Goal: Check status: Check status

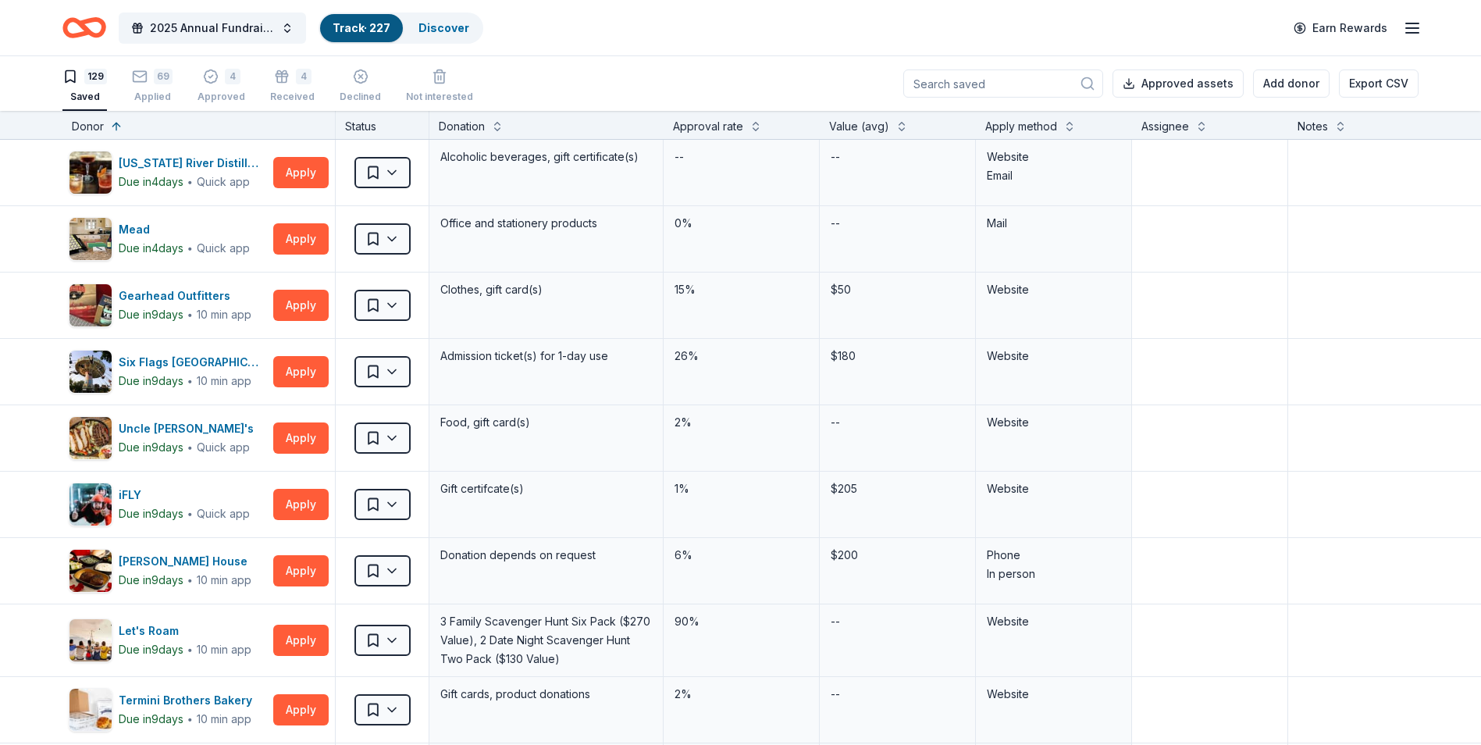
click at [358, 23] on link "Track · 227" at bounding box center [362, 27] width 58 height 13
click at [142, 78] on icon "button" at bounding box center [140, 77] width 16 height 16
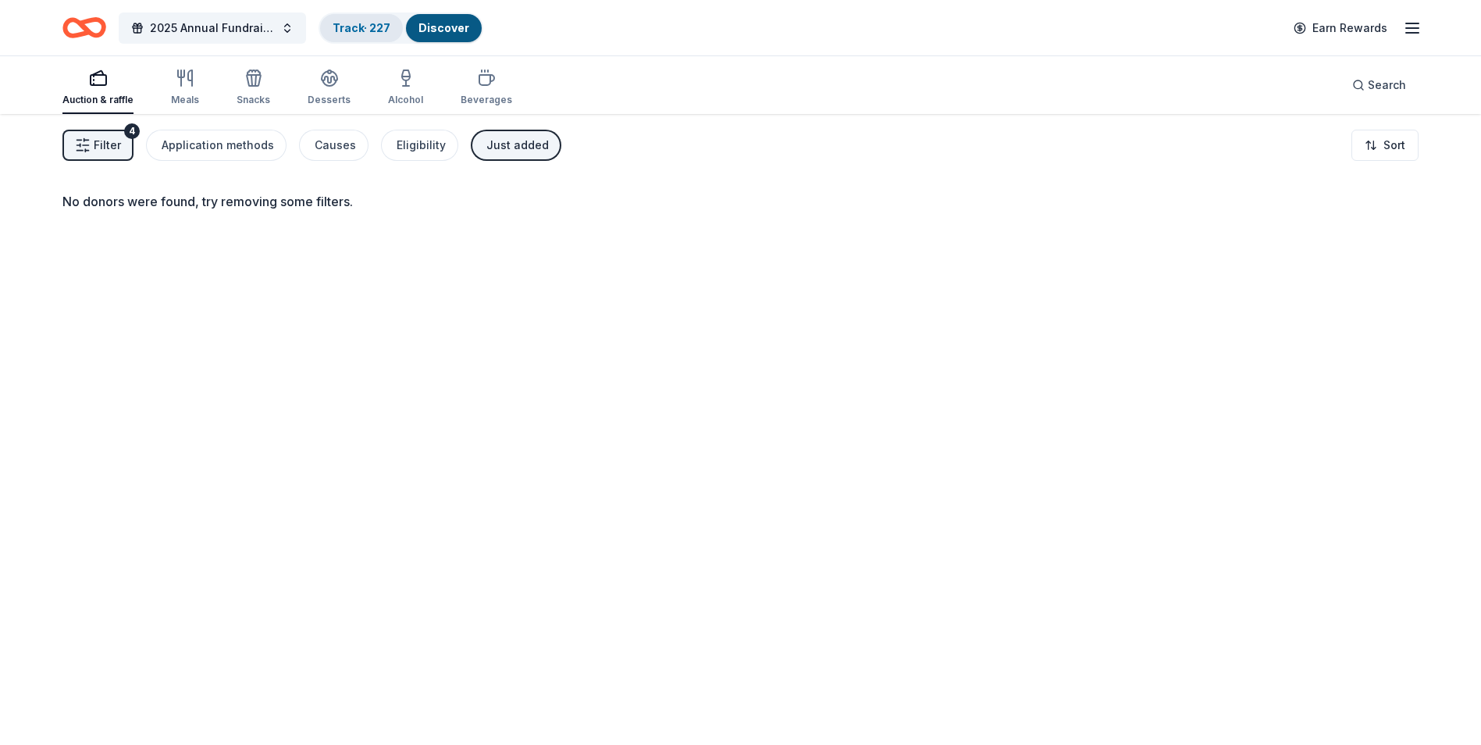
click at [347, 27] on link "Track · 227" at bounding box center [362, 27] width 58 height 13
click at [356, 21] on link "Track · 227" at bounding box center [362, 27] width 58 height 13
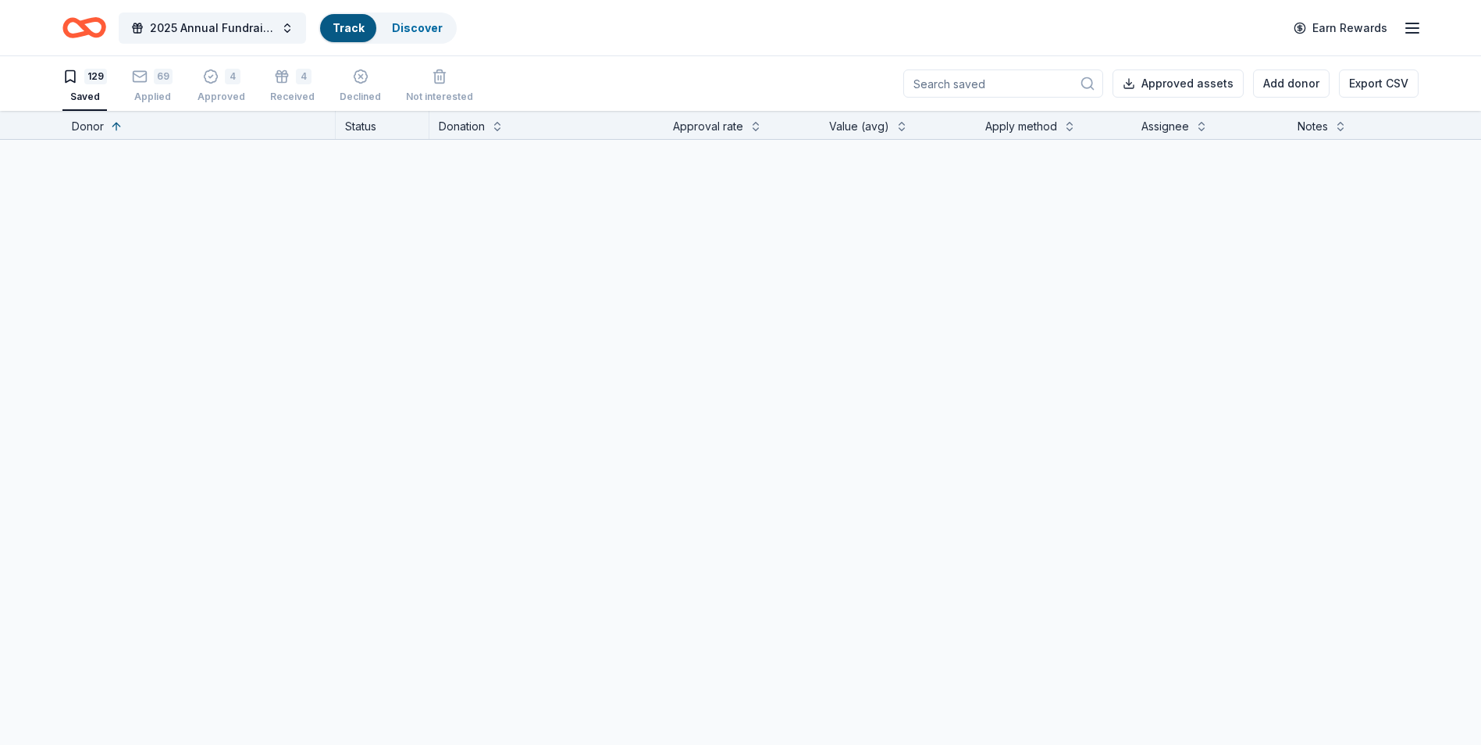
scroll to position [1, 0]
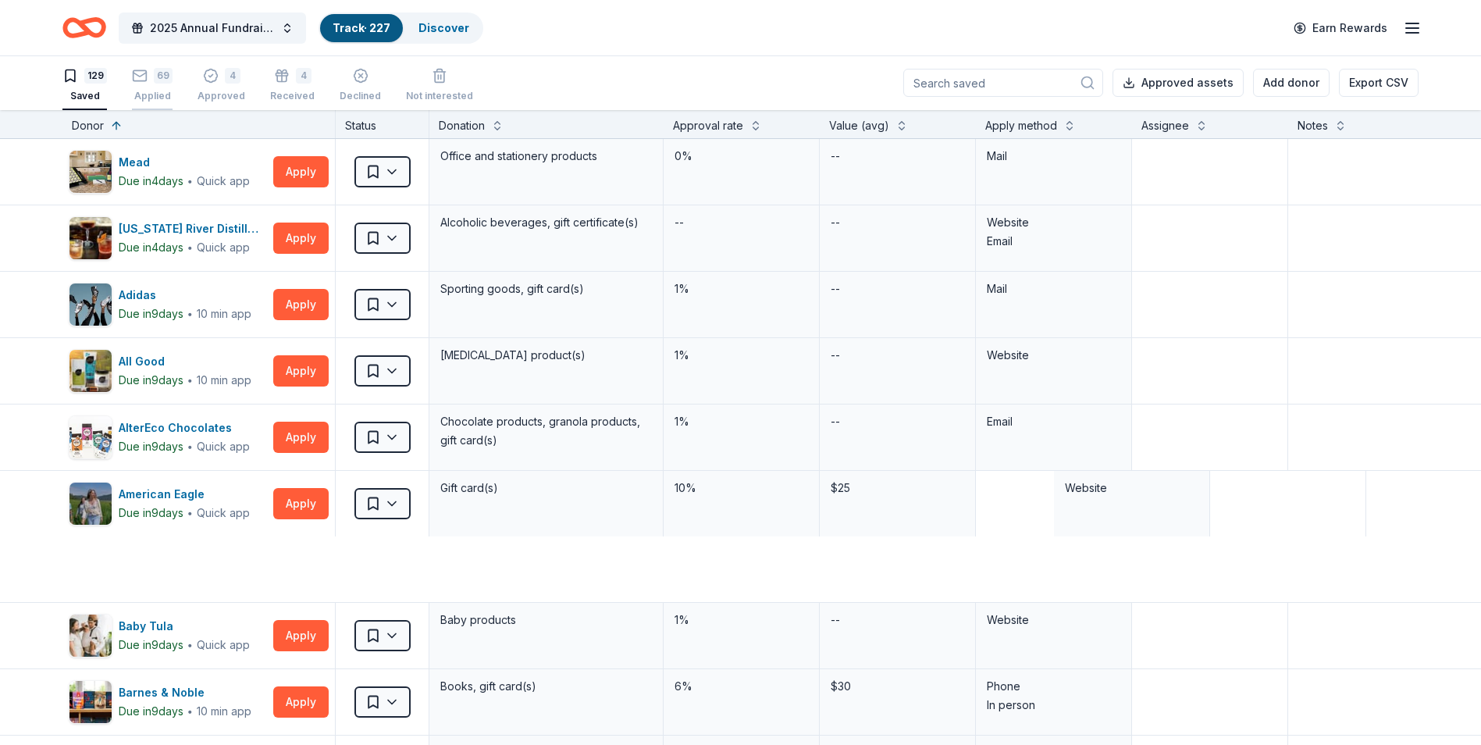
click at [155, 79] on div "69" at bounding box center [163, 76] width 19 height 16
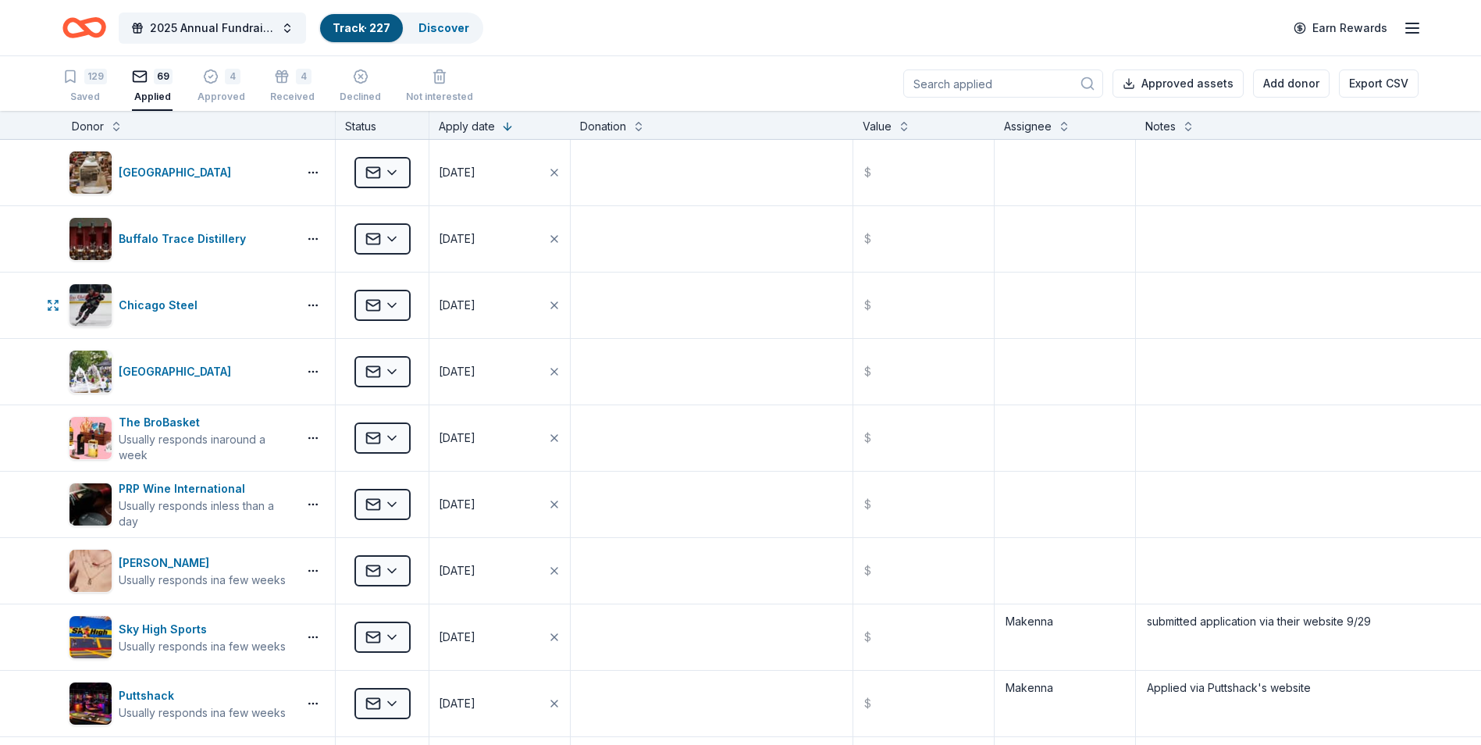
scroll to position [859, 0]
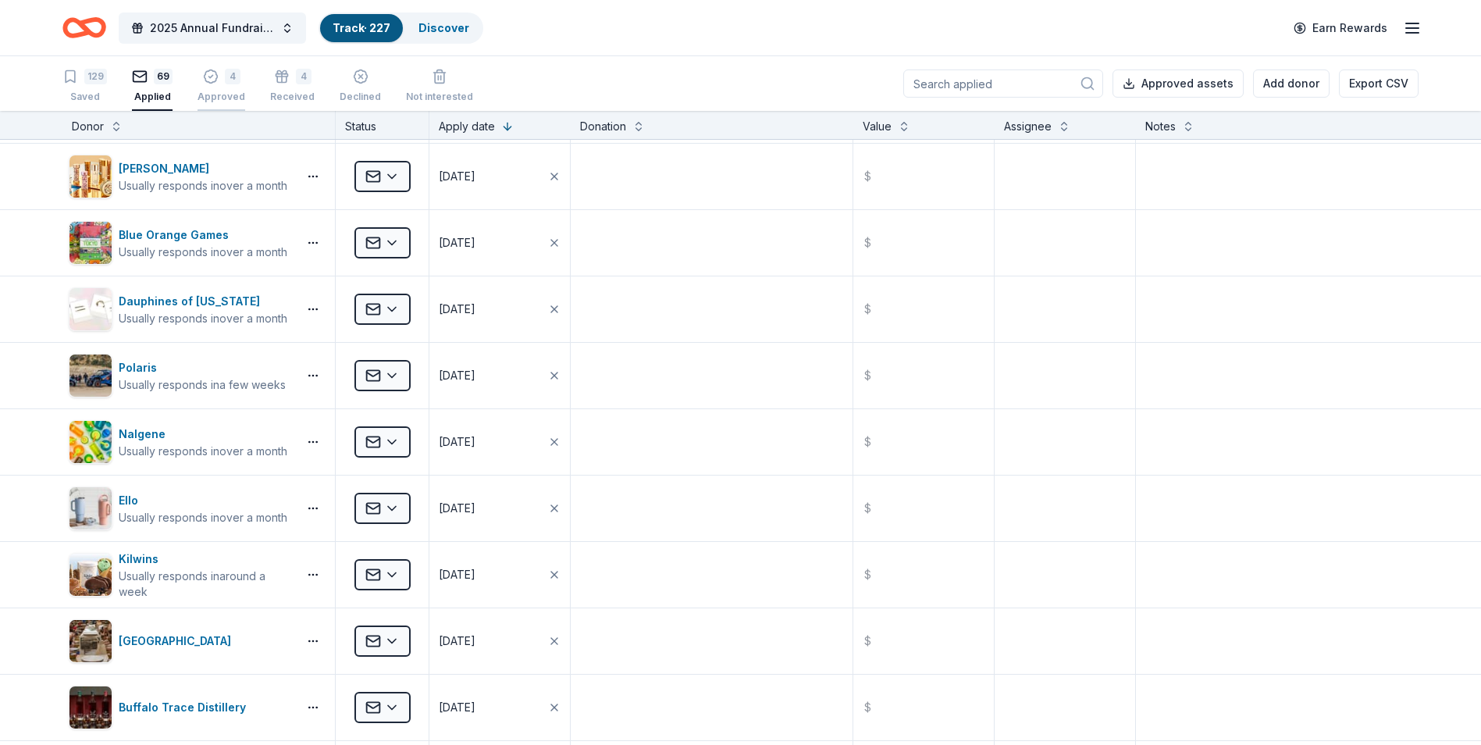
click at [220, 84] on div "4 Approved" at bounding box center [222, 86] width 48 height 34
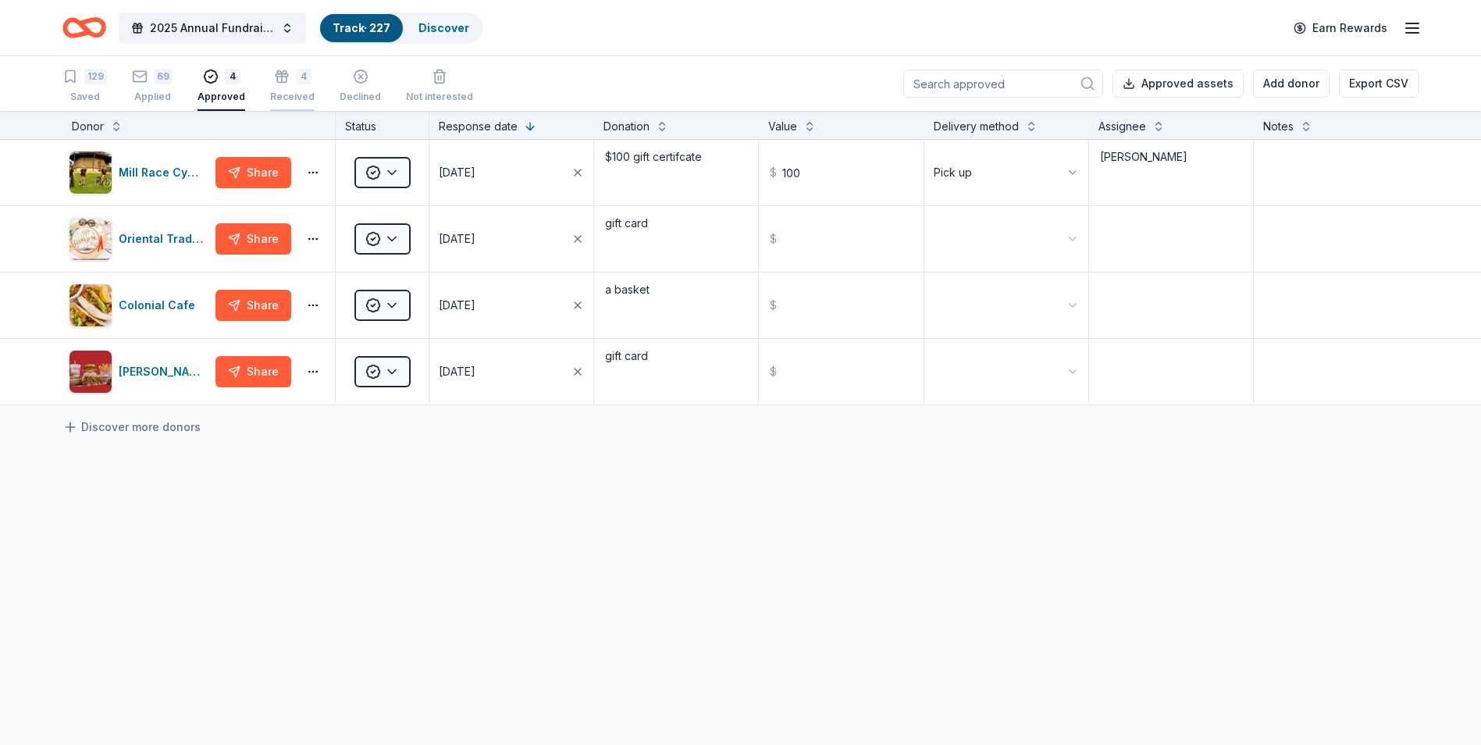
click at [283, 76] on icon "button" at bounding box center [282, 77] width 16 height 16
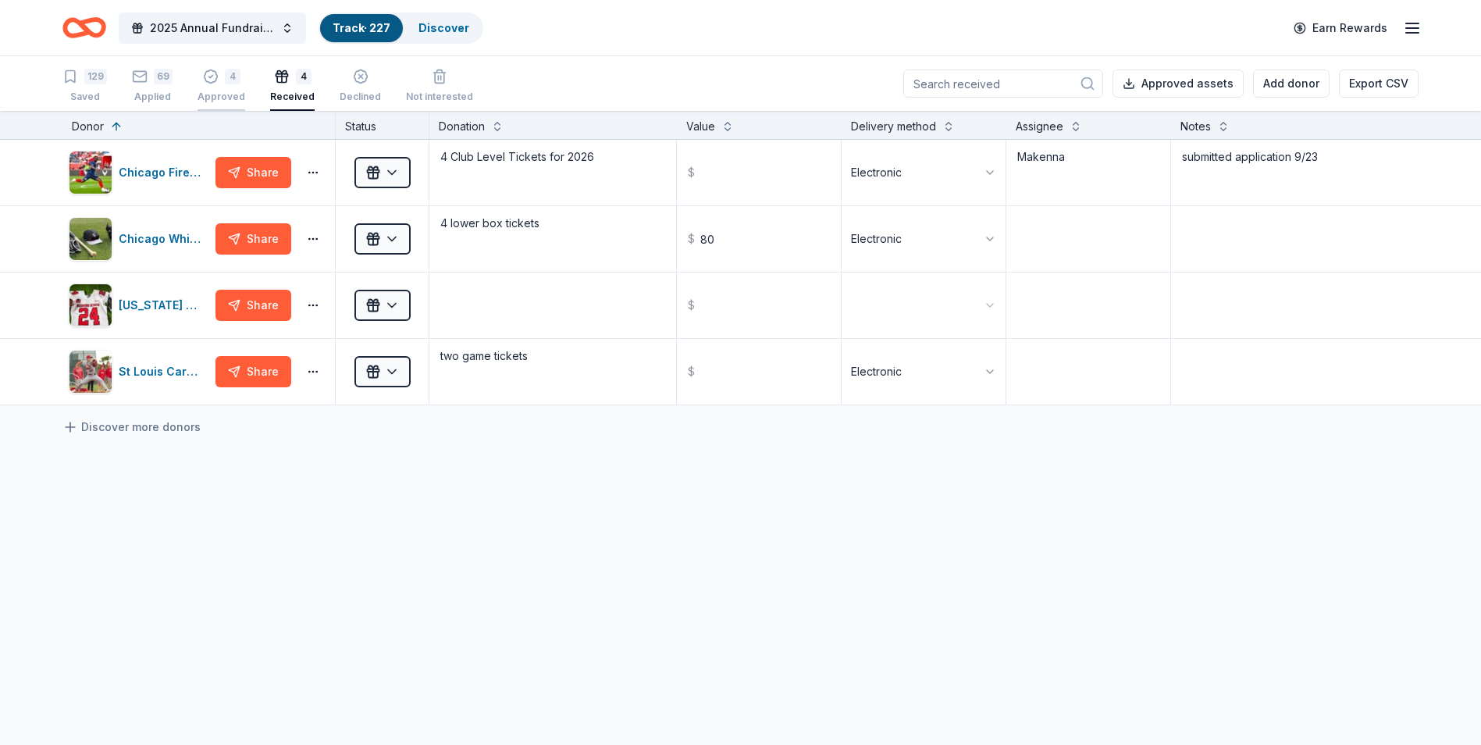
click at [225, 79] on div "4" at bounding box center [233, 77] width 16 height 16
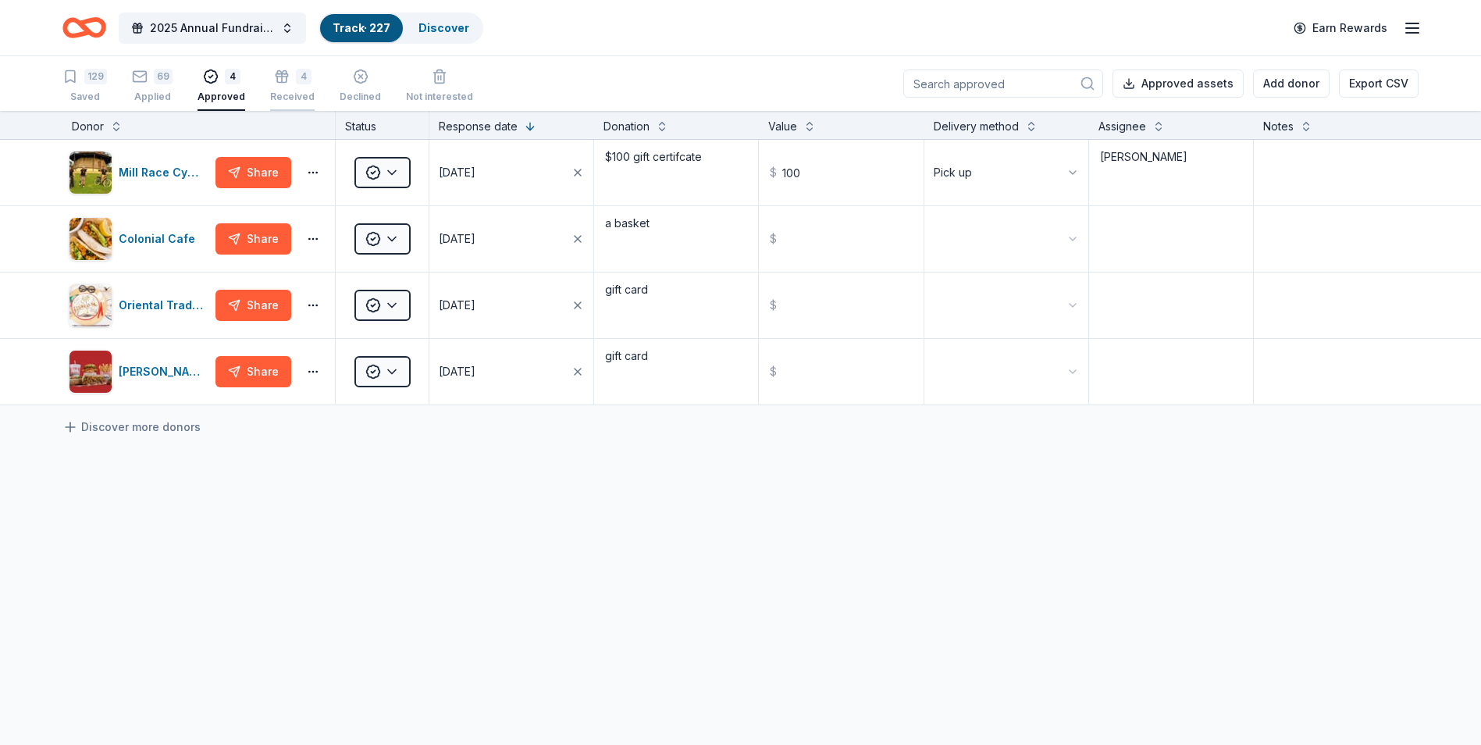
click at [296, 76] on div "4" at bounding box center [304, 77] width 16 height 16
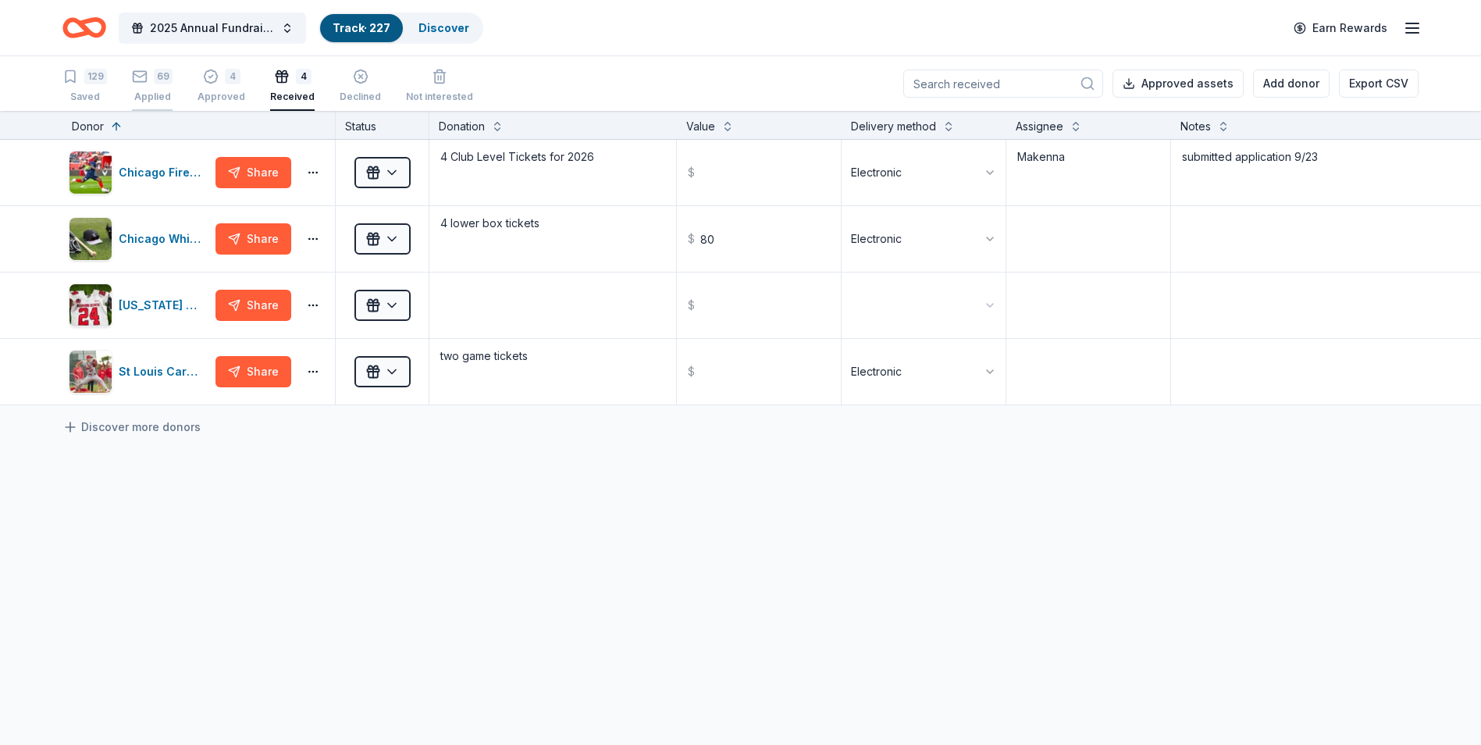
click at [141, 99] on div "Applied" at bounding box center [152, 97] width 41 height 12
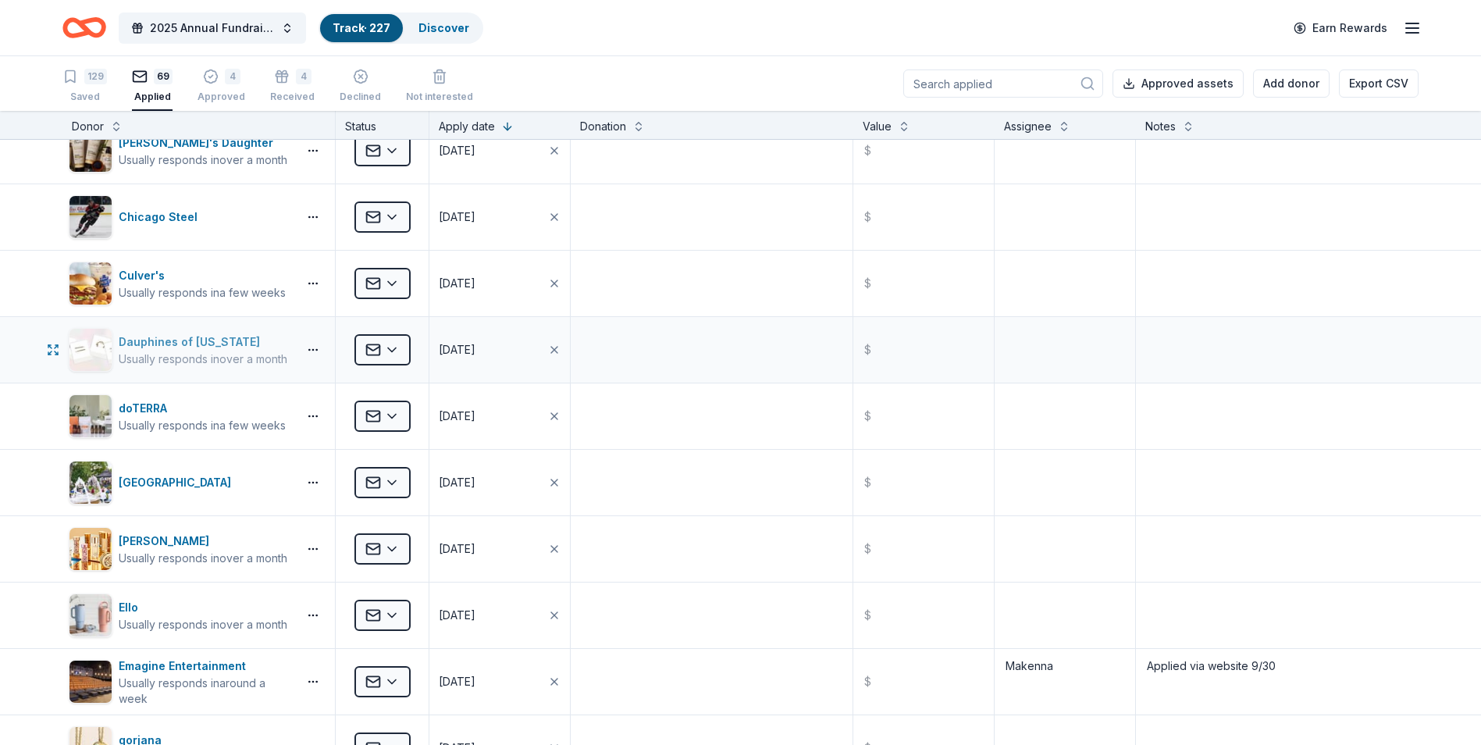
scroll to position [312, 0]
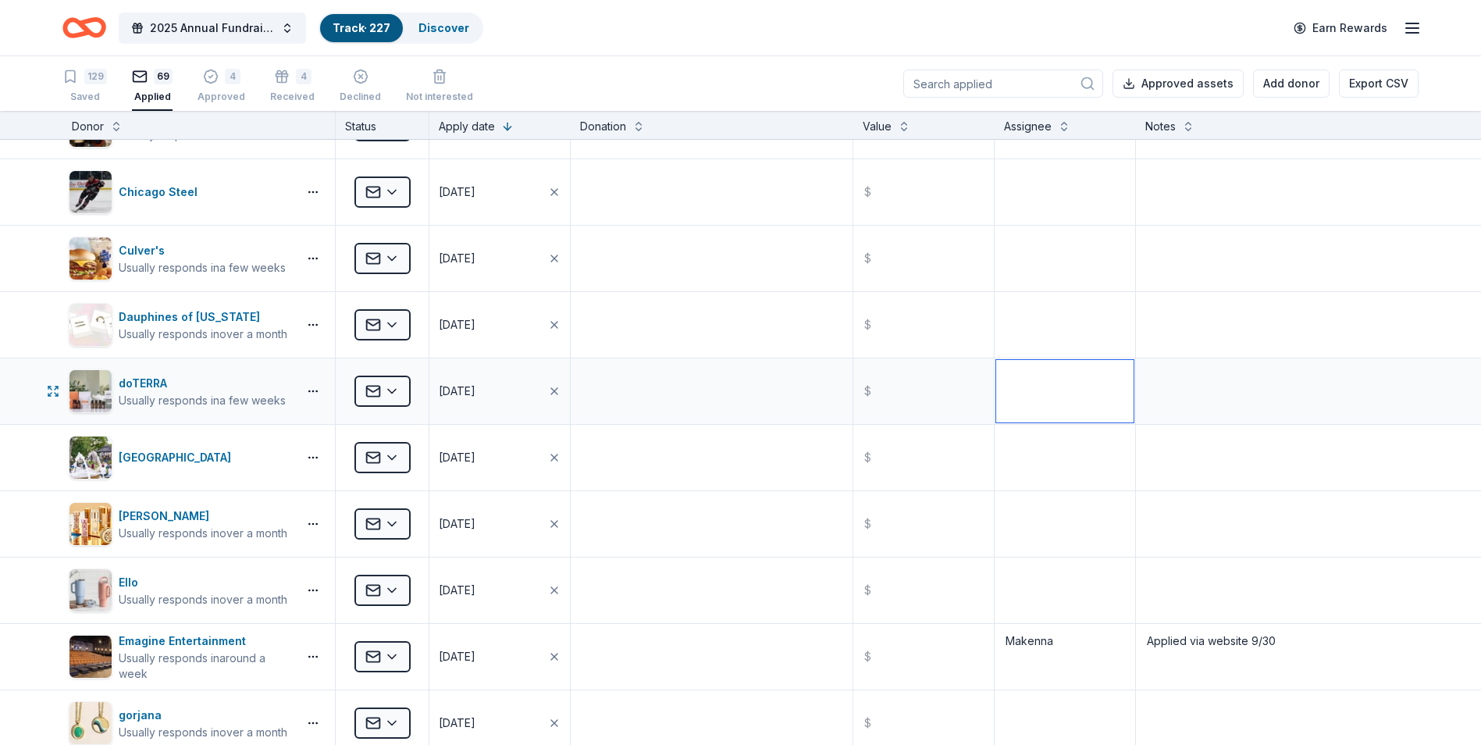
click at [1027, 402] on textarea at bounding box center [1064, 391] width 137 height 62
type textarea "[PERSON_NAME]"
click at [1054, 257] on textarea at bounding box center [1064, 258] width 137 height 62
type textarea "J"
click at [1038, 189] on textarea at bounding box center [1064, 192] width 137 height 62
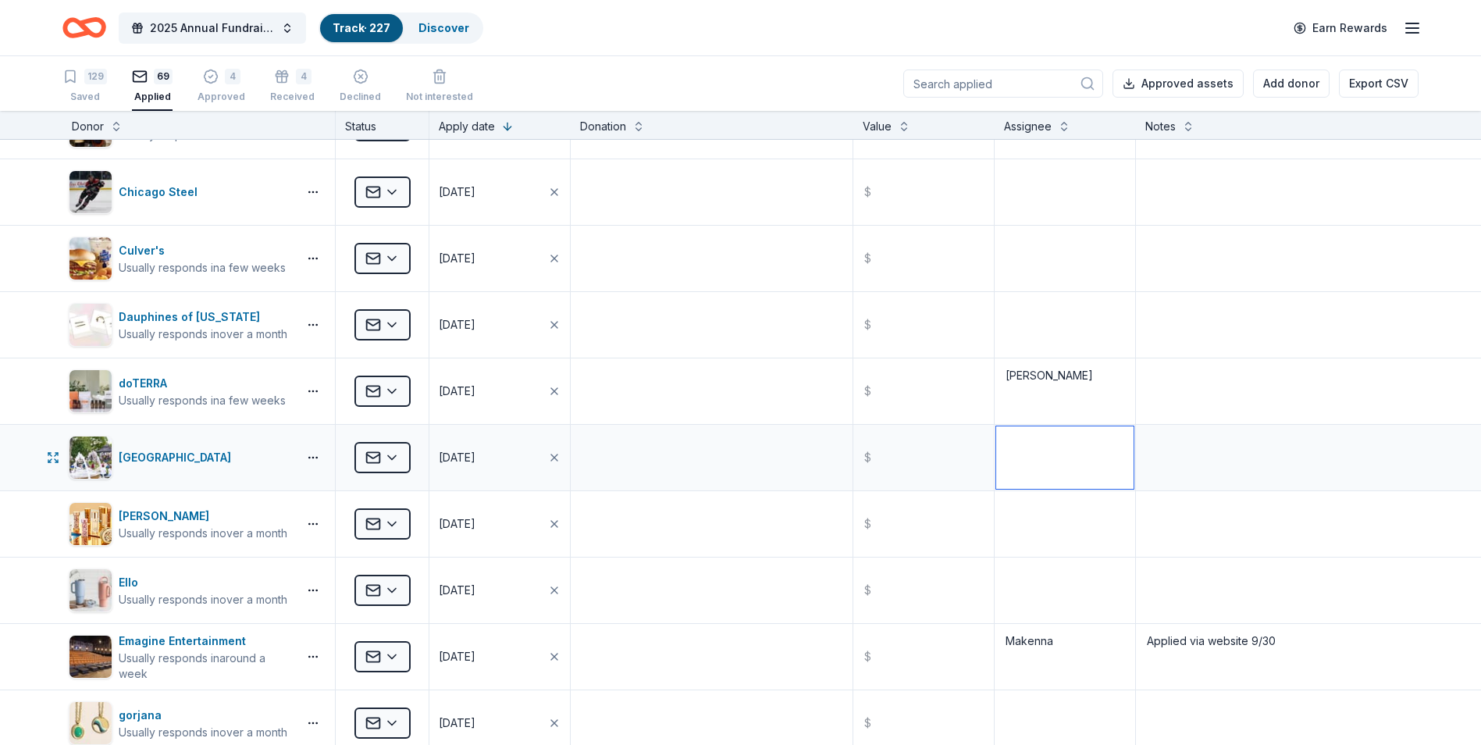
click at [1037, 457] on textarea at bounding box center [1064, 457] width 137 height 62
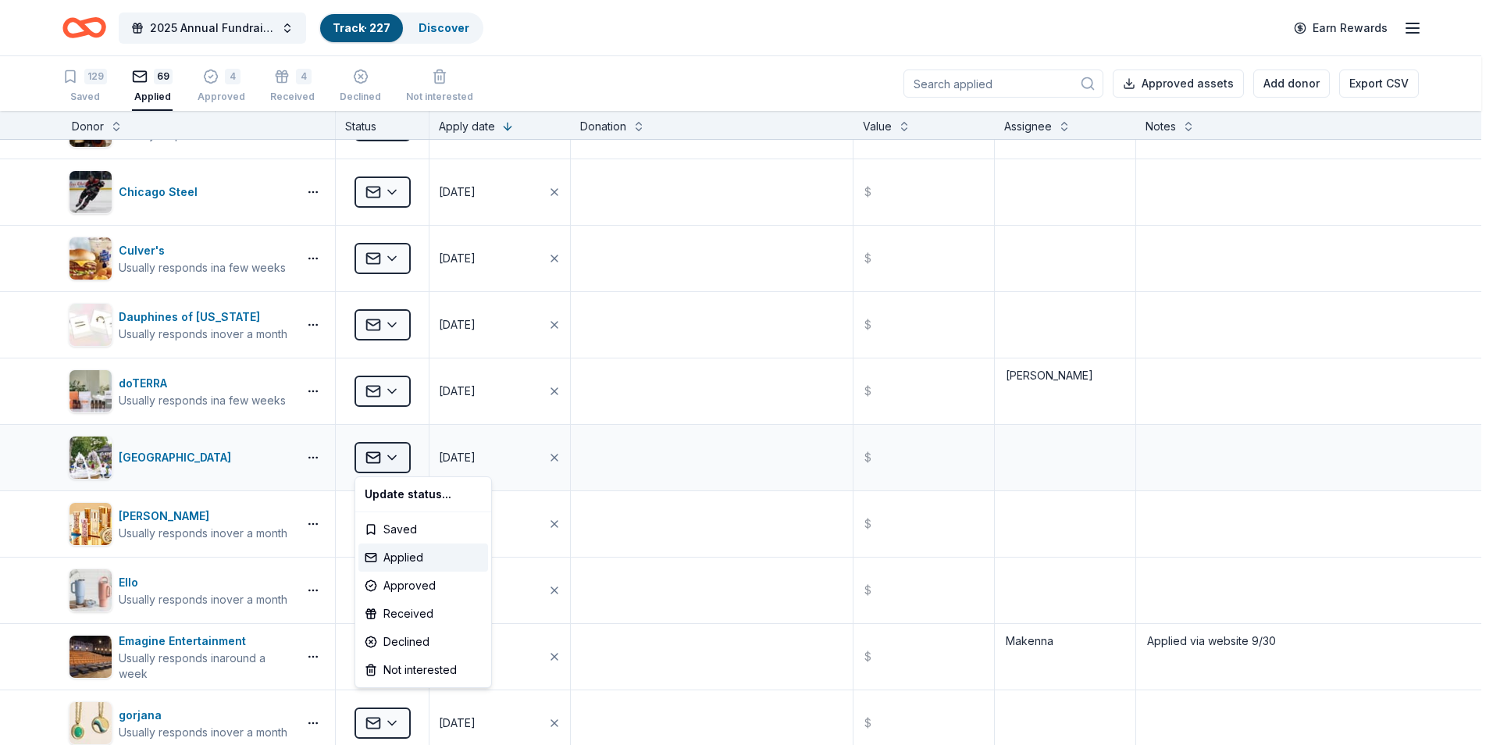
click at [399, 449] on html "2025 Annual Fundraising Gala Track · 227 Discover Earn Rewards 129 Saved 69 App…" at bounding box center [746, 372] width 1493 height 745
click at [423, 632] on div "Declined" at bounding box center [423, 642] width 130 height 28
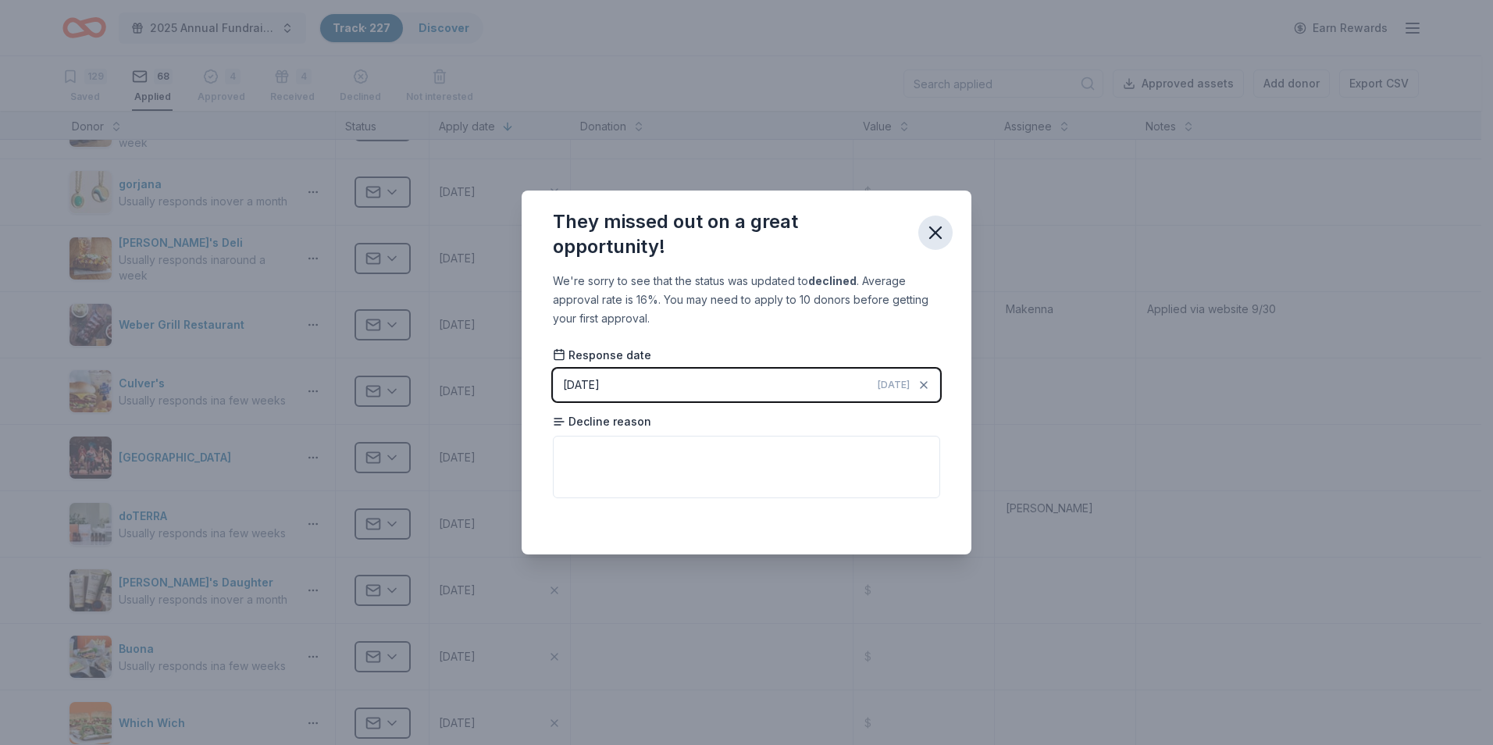
click at [946, 234] on button "button" at bounding box center [935, 232] width 34 height 34
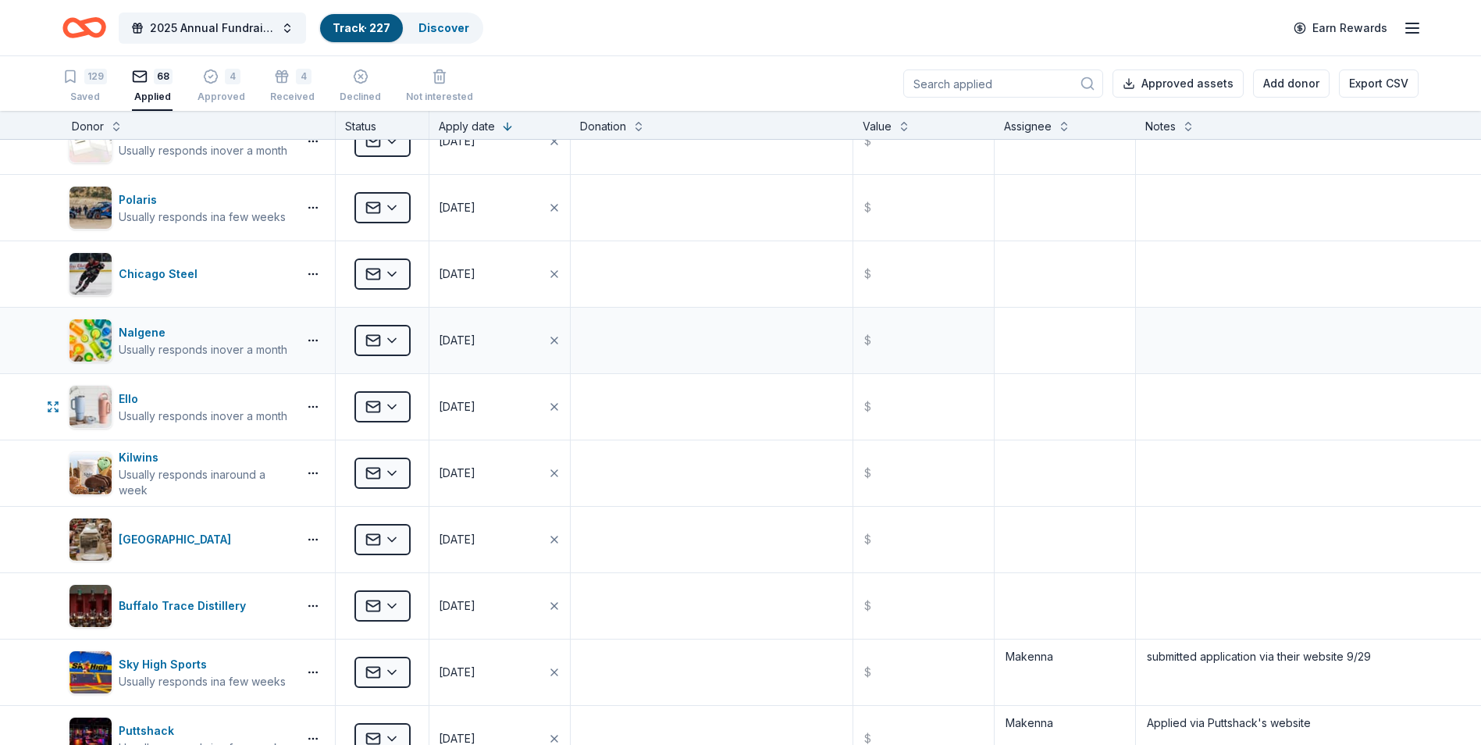
scroll to position [1249, 0]
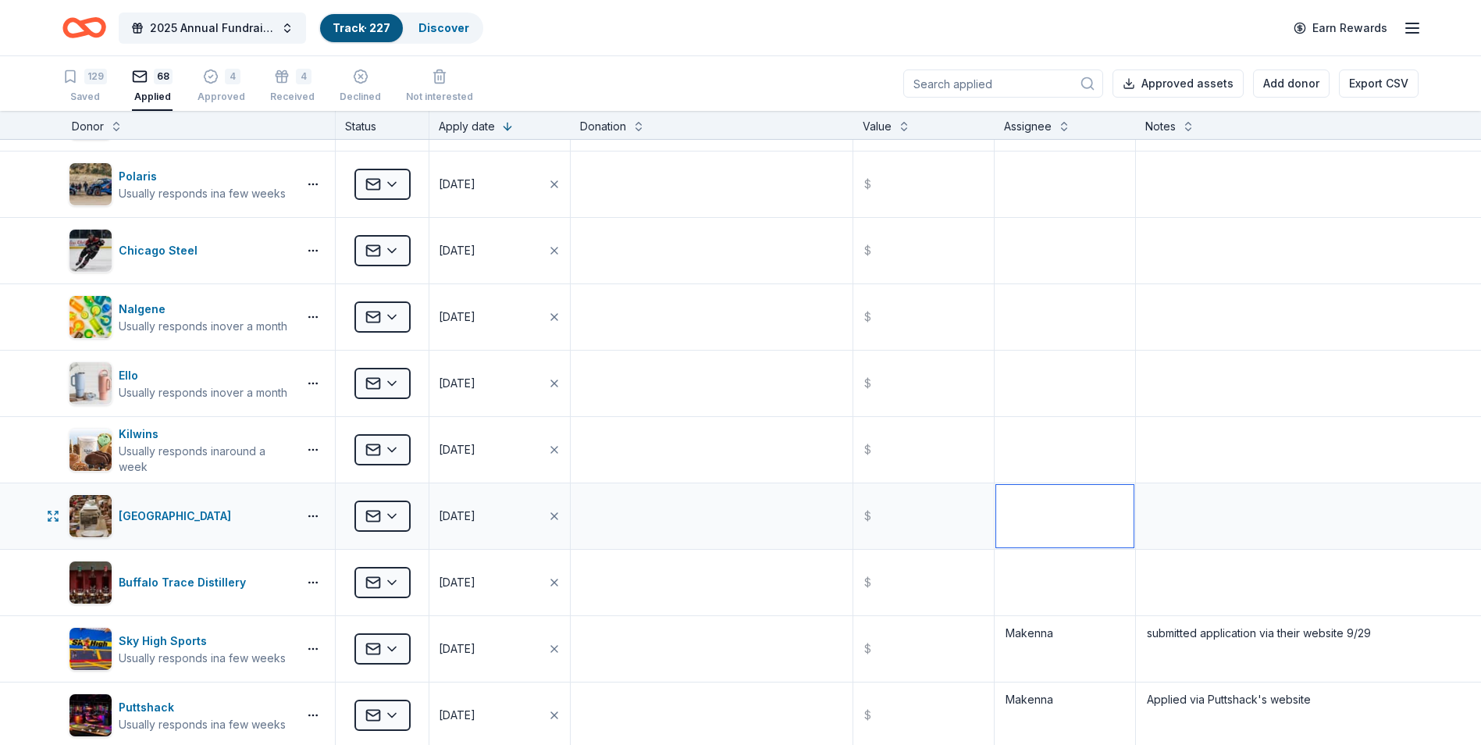
click at [1031, 520] on textarea at bounding box center [1064, 516] width 137 height 62
type textarea "[PERSON_NAME]"
click at [1045, 581] on textarea at bounding box center [1064, 582] width 137 height 62
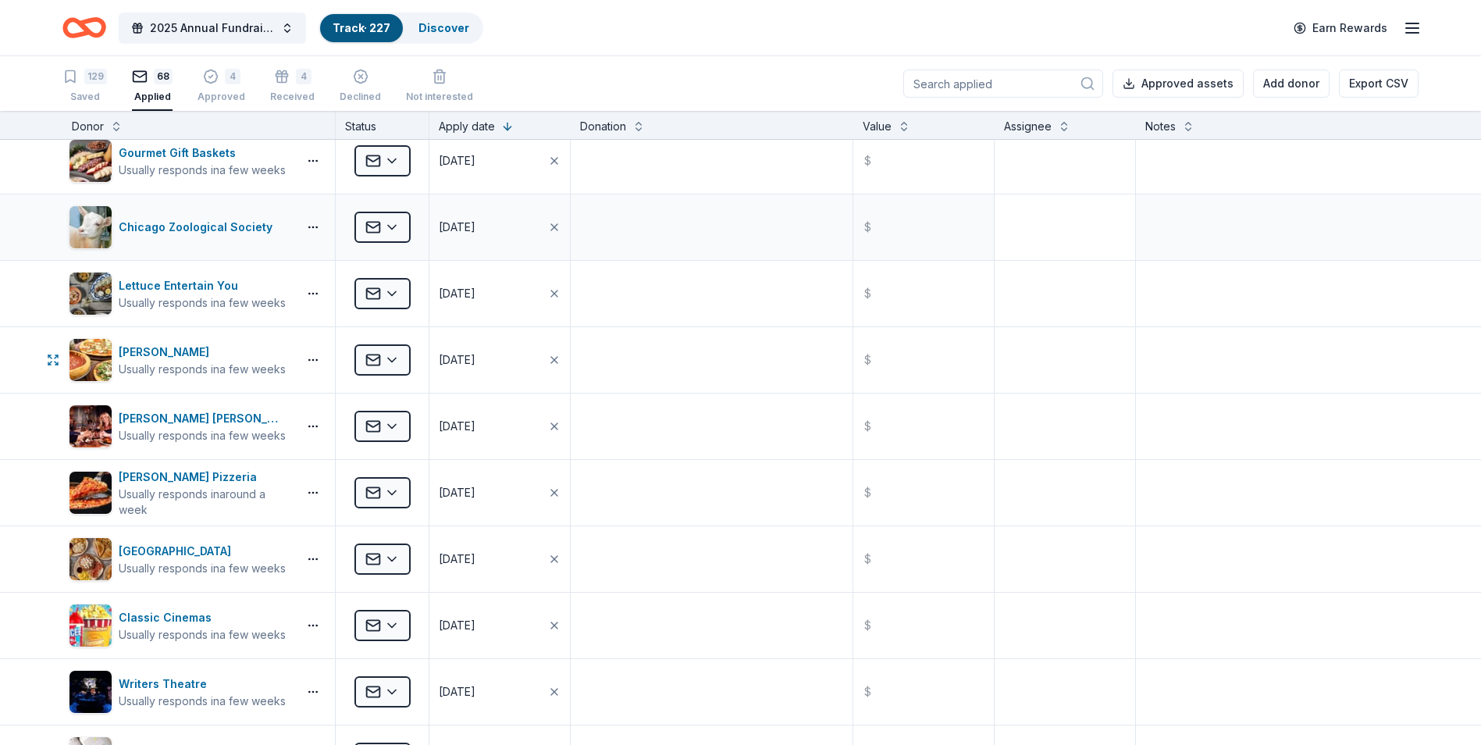
scroll to position [3435, 0]
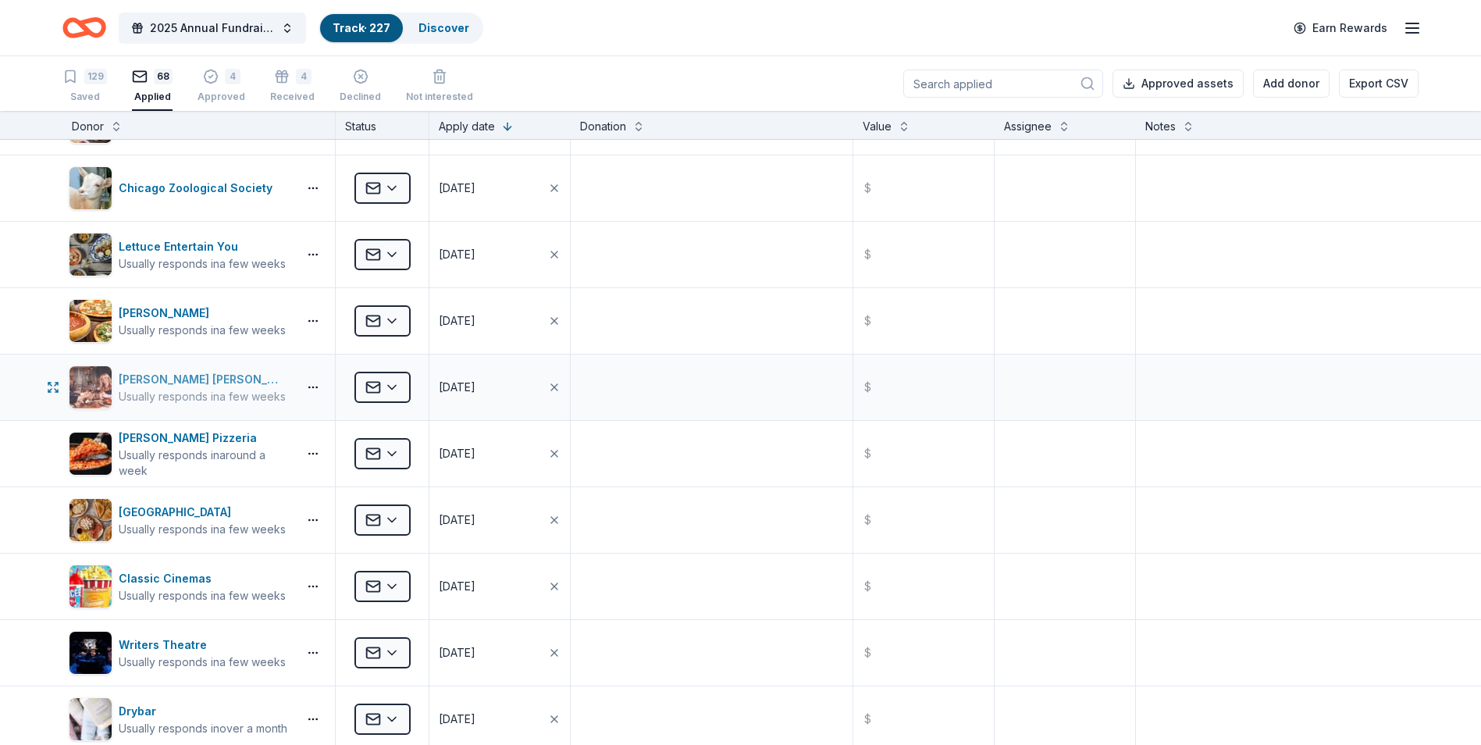
type textarea "[PERSON_NAME]"
click at [244, 382] on div "[PERSON_NAME] [PERSON_NAME] Winery and Restaurants" at bounding box center [205, 379] width 173 height 19
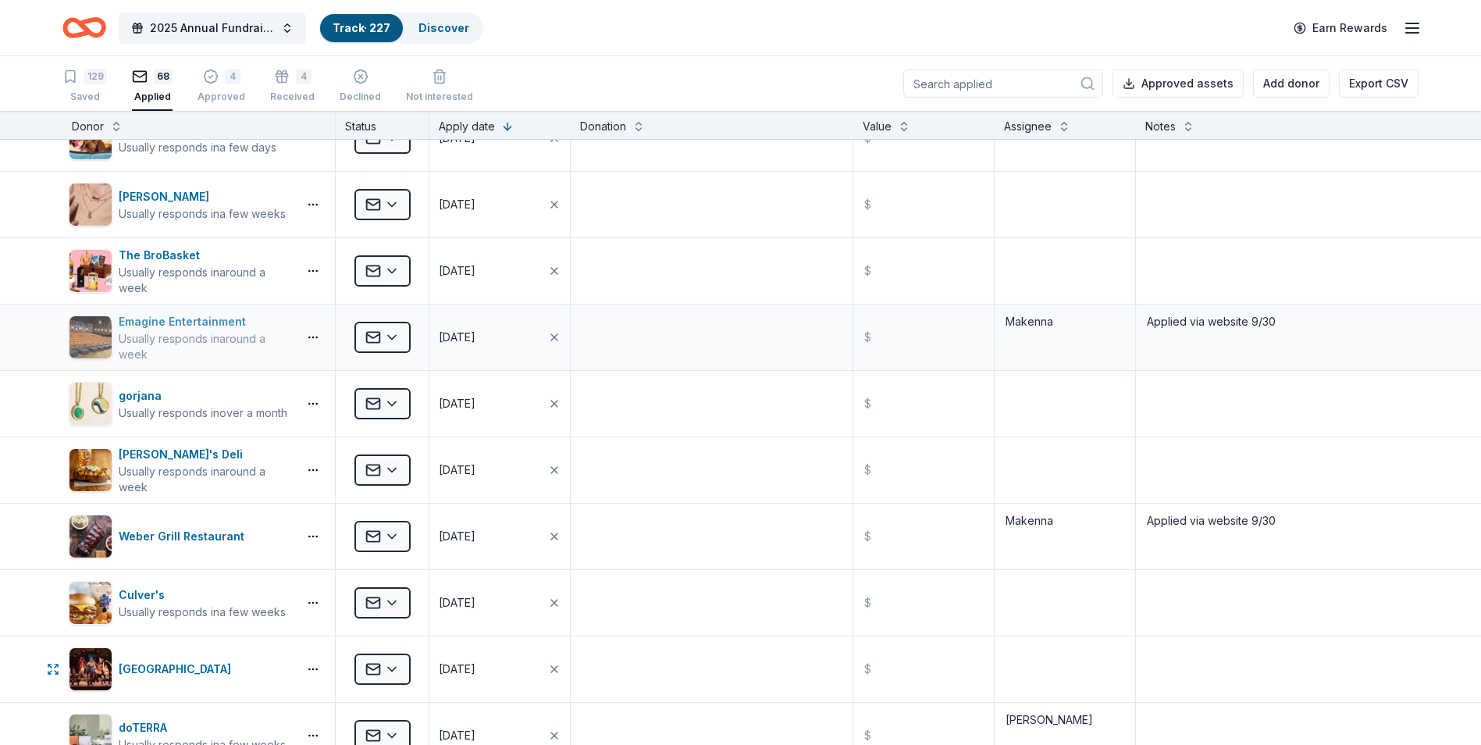
scroll to position [0, 0]
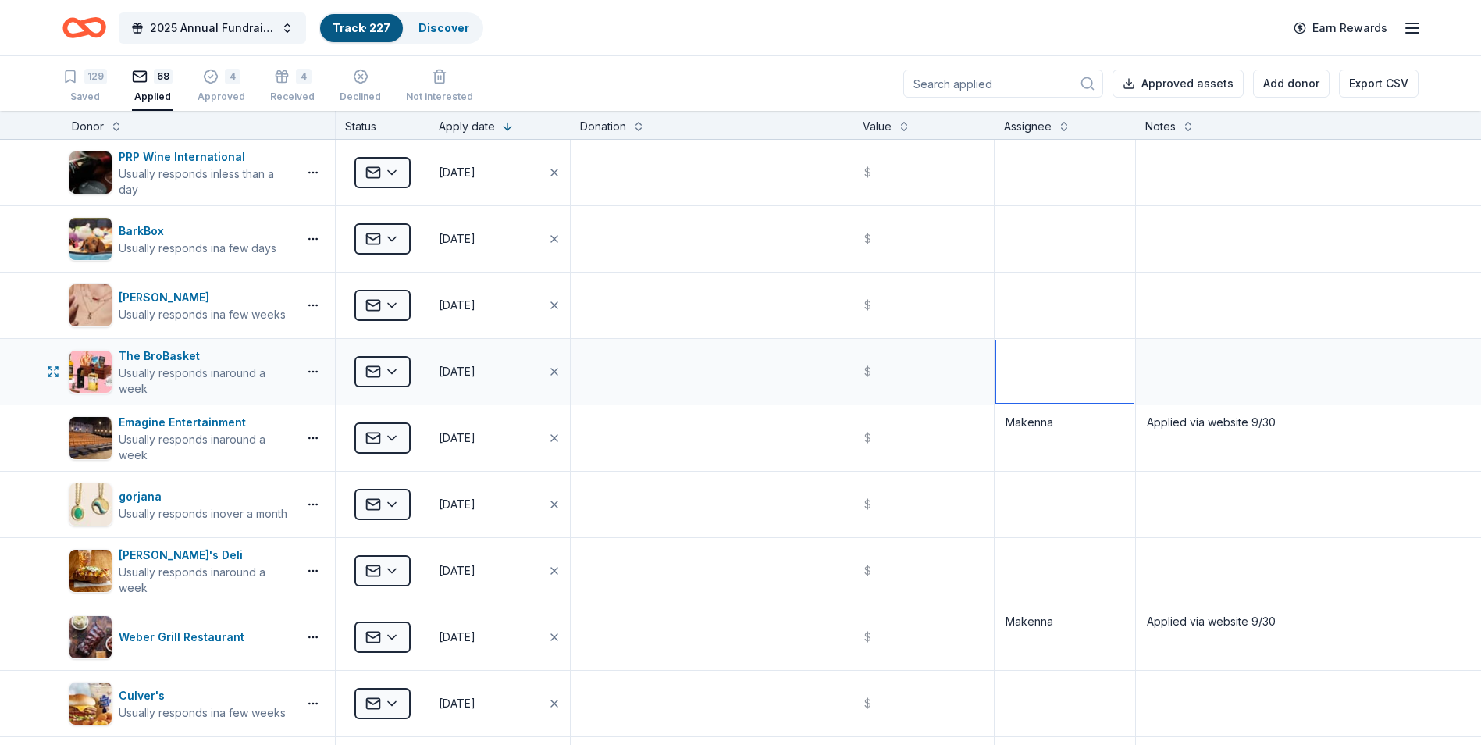
click at [1012, 372] on textarea at bounding box center [1064, 371] width 137 height 62
type textarea "[PERSON_NAME]"
click at [1056, 297] on textarea at bounding box center [1064, 305] width 137 height 62
type textarea "[PERSON_NAME]"
click at [1037, 171] on textarea at bounding box center [1064, 172] width 137 height 62
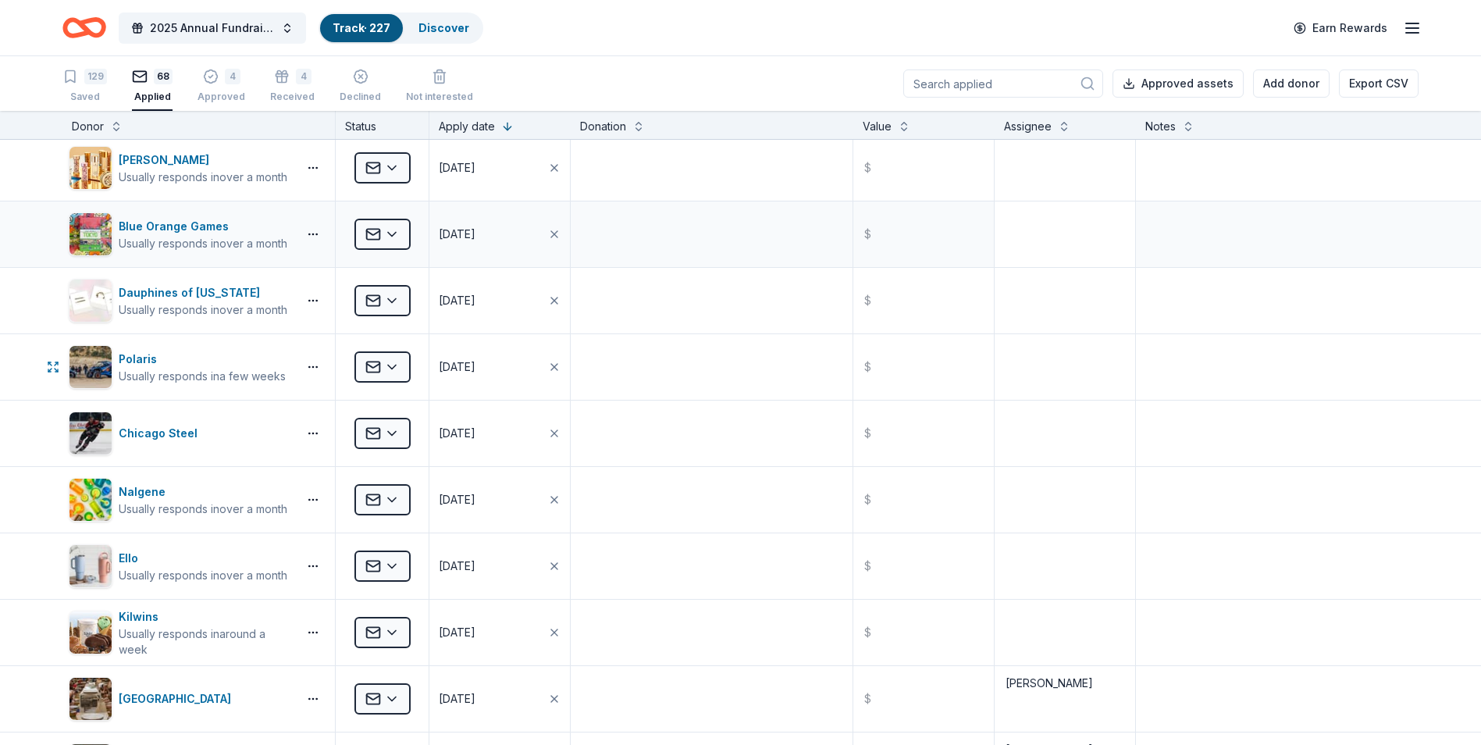
scroll to position [1093, 0]
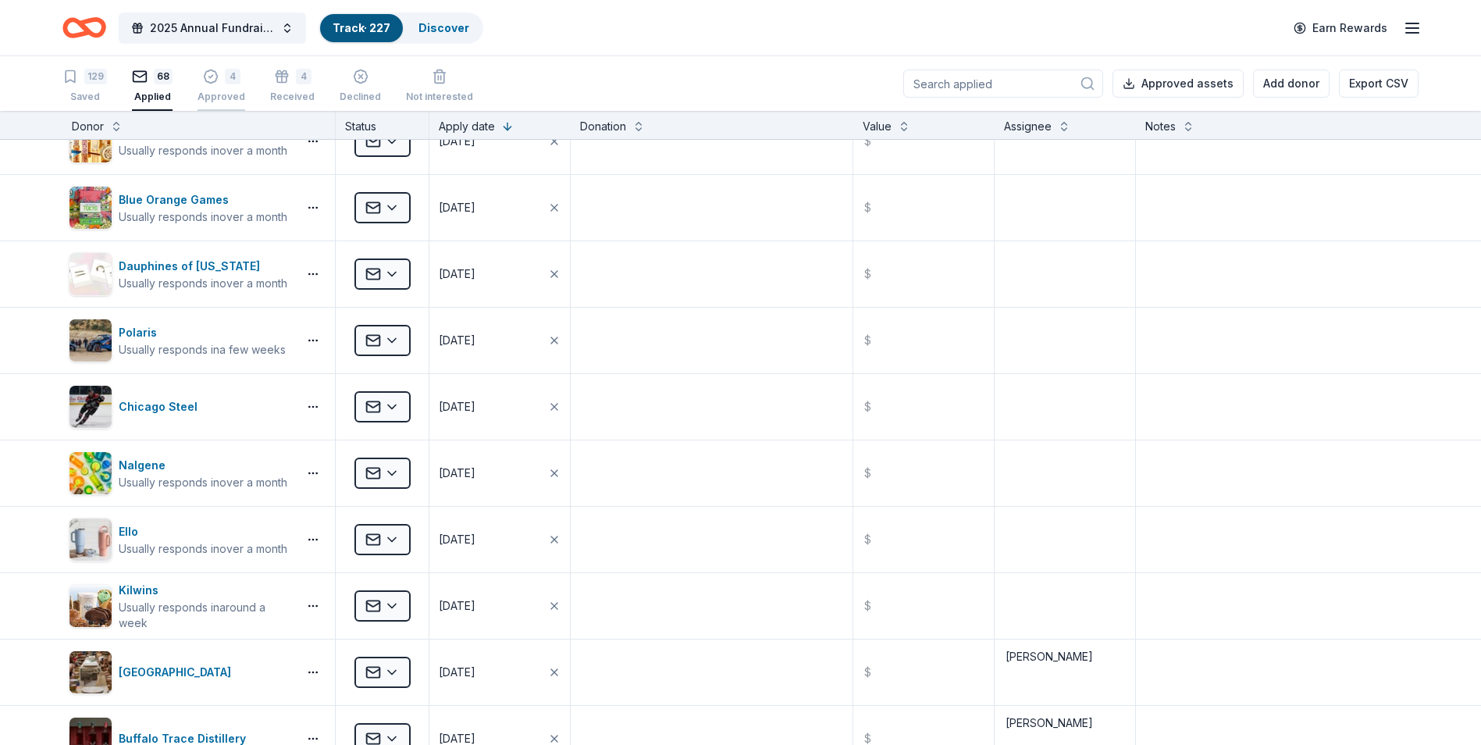
click at [205, 81] on icon "button" at bounding box center [210, 76] width 13 height 13
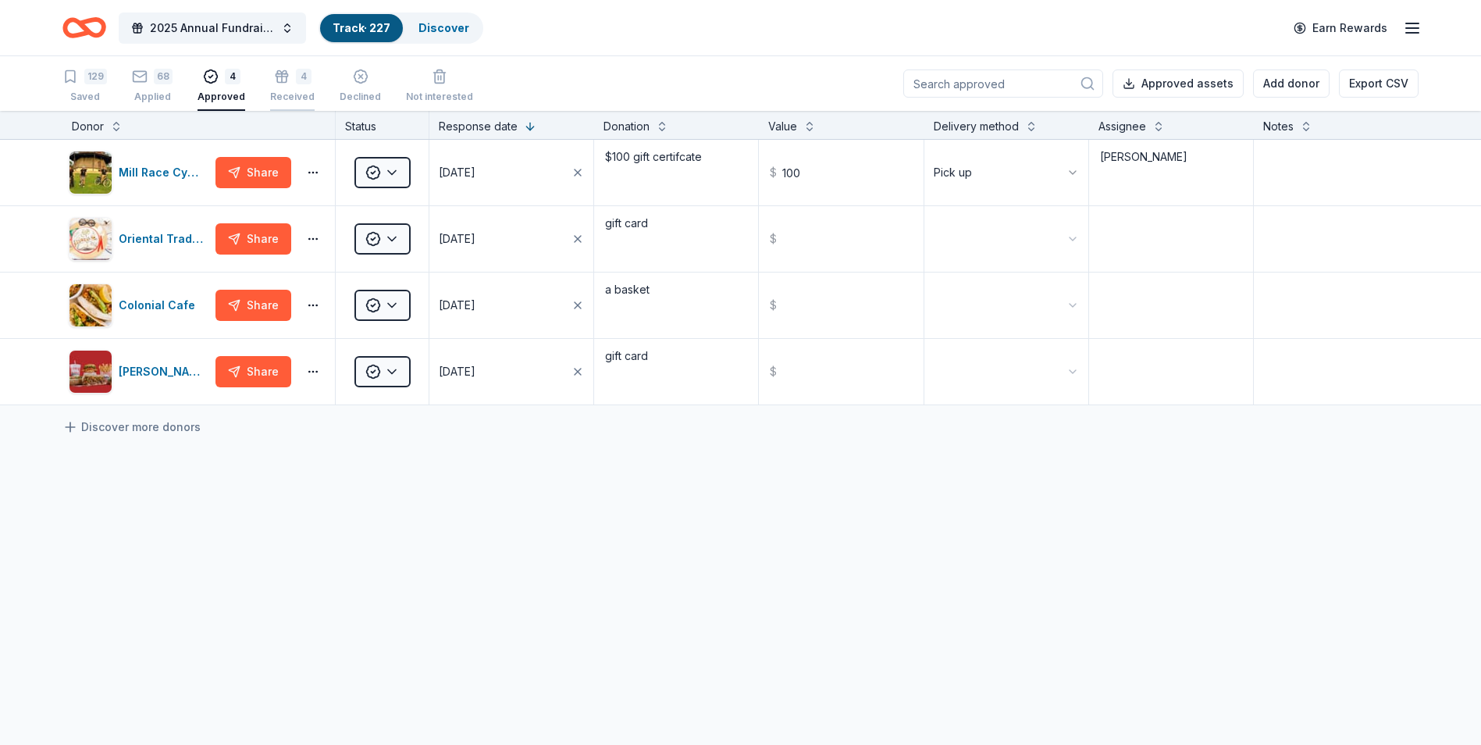
click at [283, 76] on icon "button" at bounding box center [282, 77] width 16 height 16
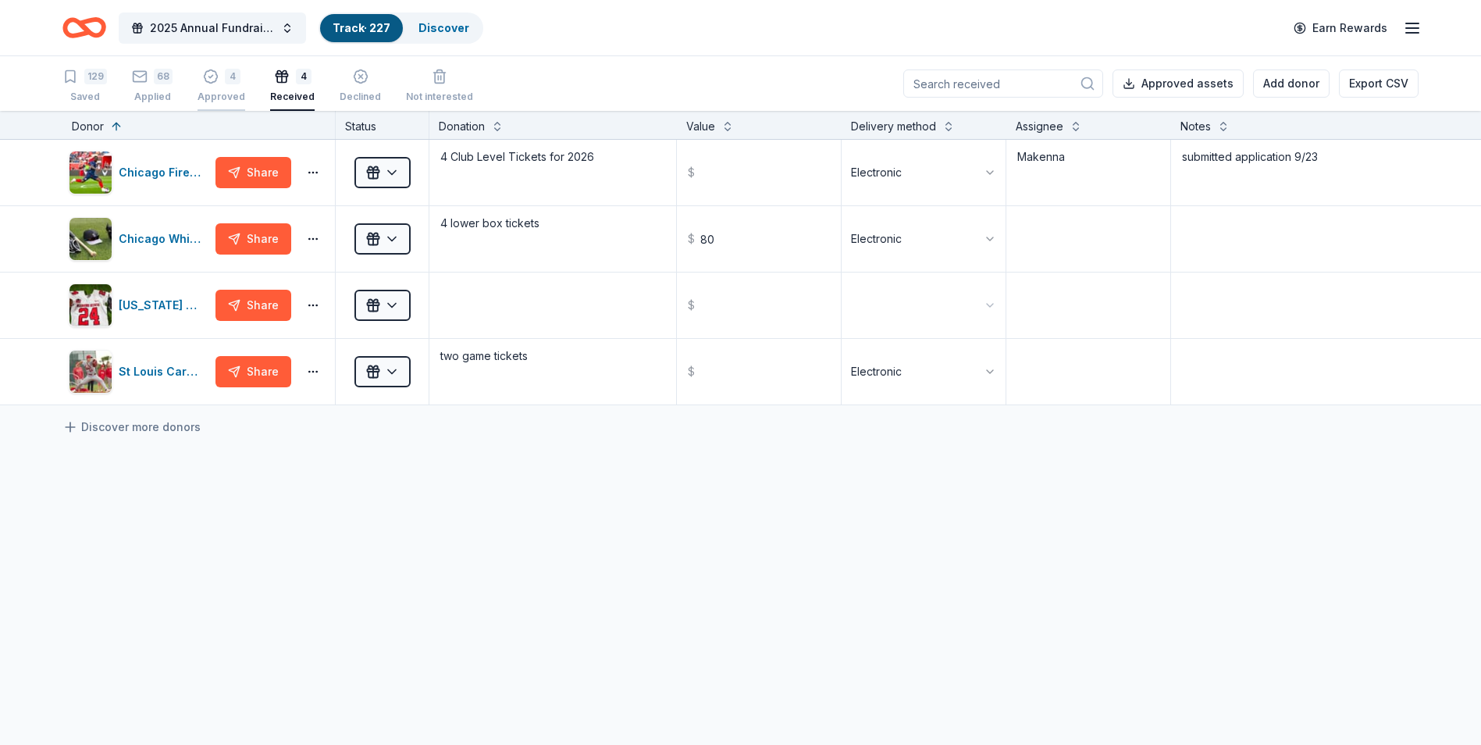
click at [225, 79] on div "4" at bounding box center [233, 77] width 16 height 16
